Goal: Navigation & Orientation: Find specific page/section

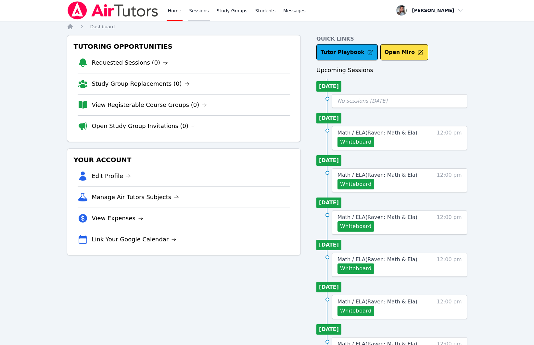
click at [206, 11] on link "Sessions" at bounding box center [199, 10] width 22 height 21
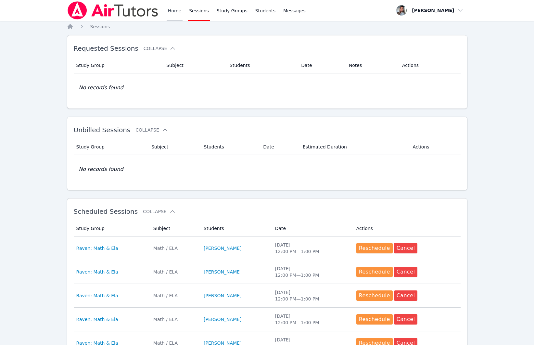
click at [171, 15] on link "Home" at bounding box center [175, 10] width 16 height 21
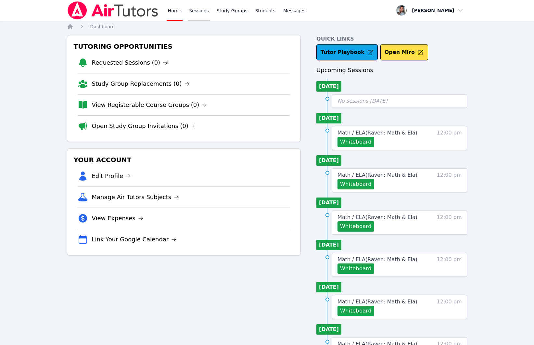
click at [193, 11] on link "Sessions" at bounding box center [199, 10] width 22 height 21
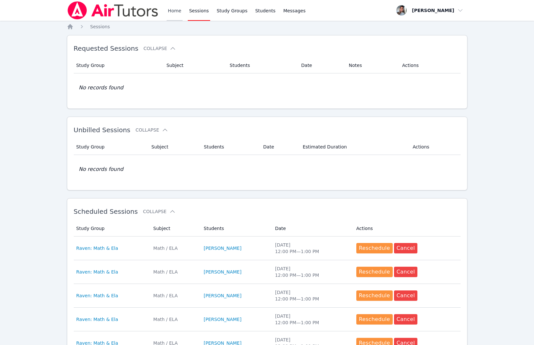
click at [180, 11] on link "Home" at bounding box center [175, 10] width 16 height 21
